Goal: Task Accomplishment & Management: Use online tool/utility

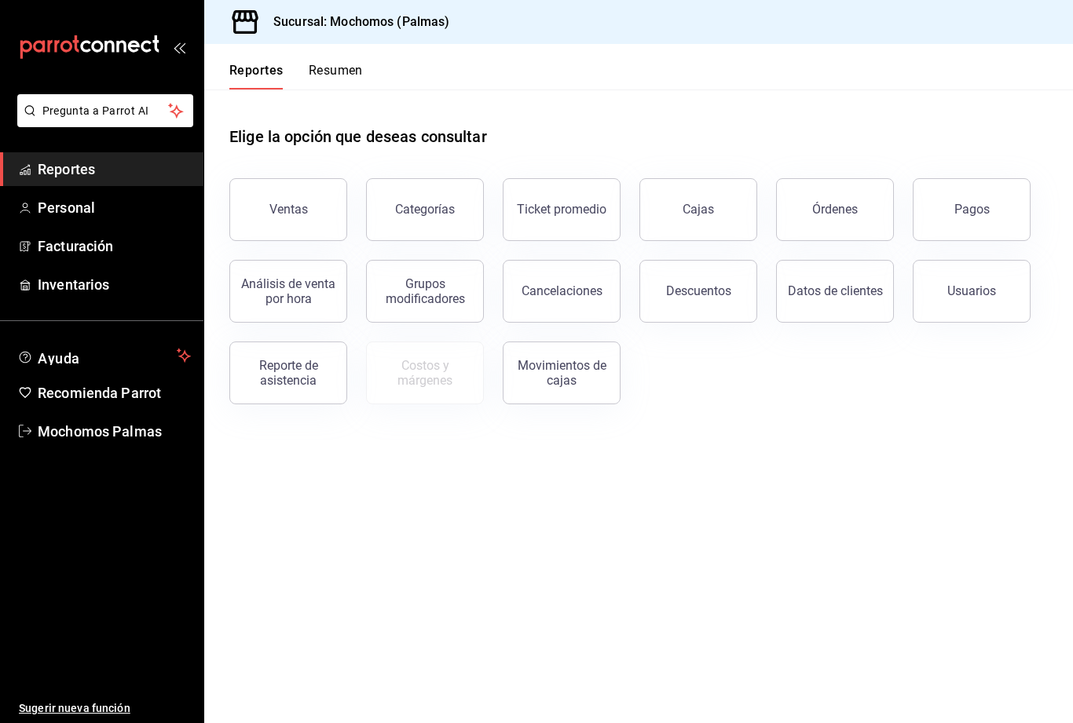
click at [836, 203] on div "Órdenes" at bounding box center [835, 209] width 46 height 15
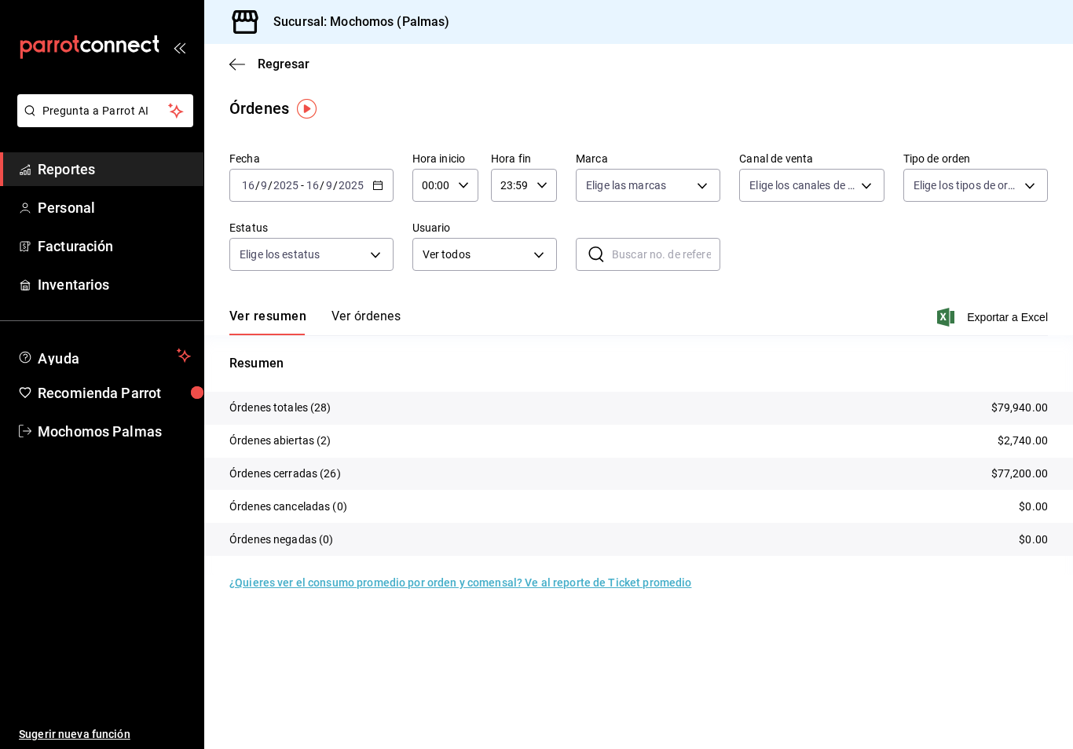
click at [375, 172] on div "2025-09-16 16 / 9 / 2025 - 2025-09-16 16 / 9 / 2025" at bounding box center [311, 185] width 164 height 33
click at [314, 226] on span "Hoy" at bounding box center [304, 233] width 122 height 16
click at [1019, 313] on span "Exportar a Excel" at bounding box center [994, 317] width 108 height 19
